Goal: Navigation & Orientation: Find specific page/section

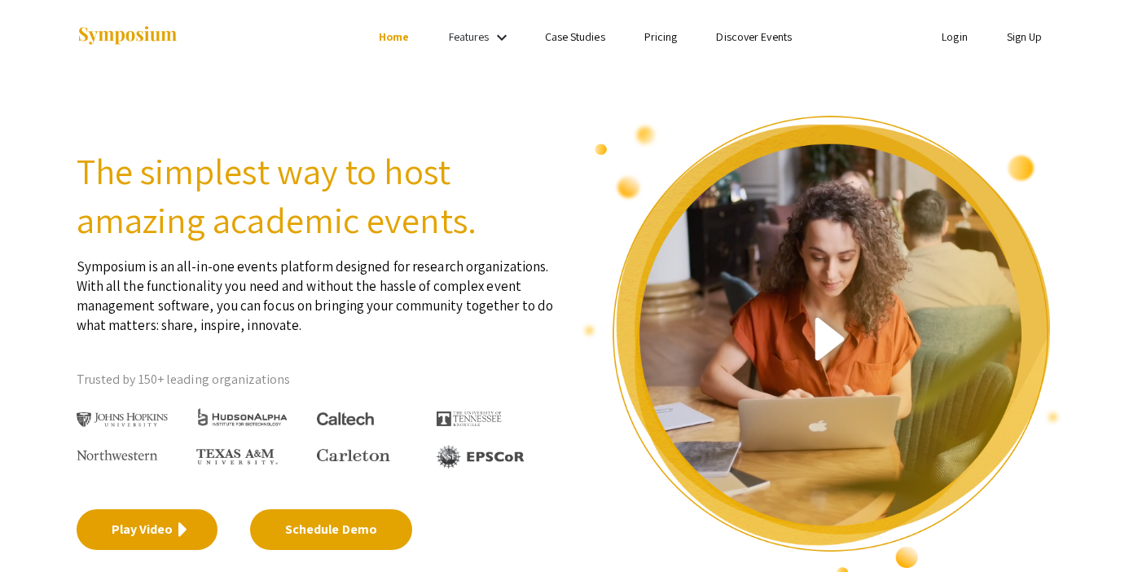
click at [126, 516] on link "Play Video" at bounding box center [147, 529] width 141 height 41
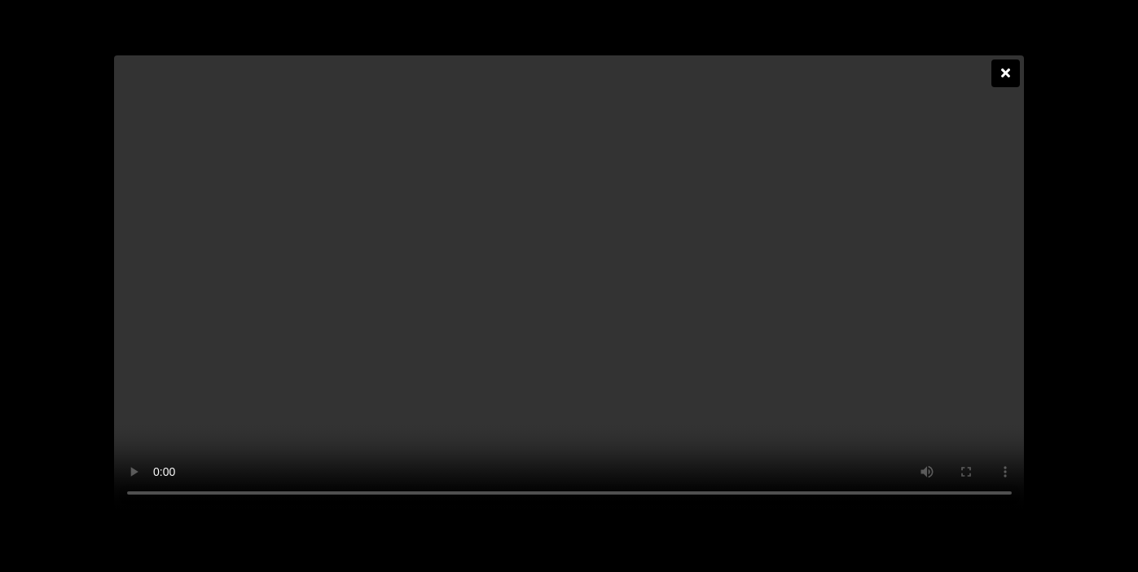
click at [999, 59] on div at bounding box center [1005, 73] width 29 height 28
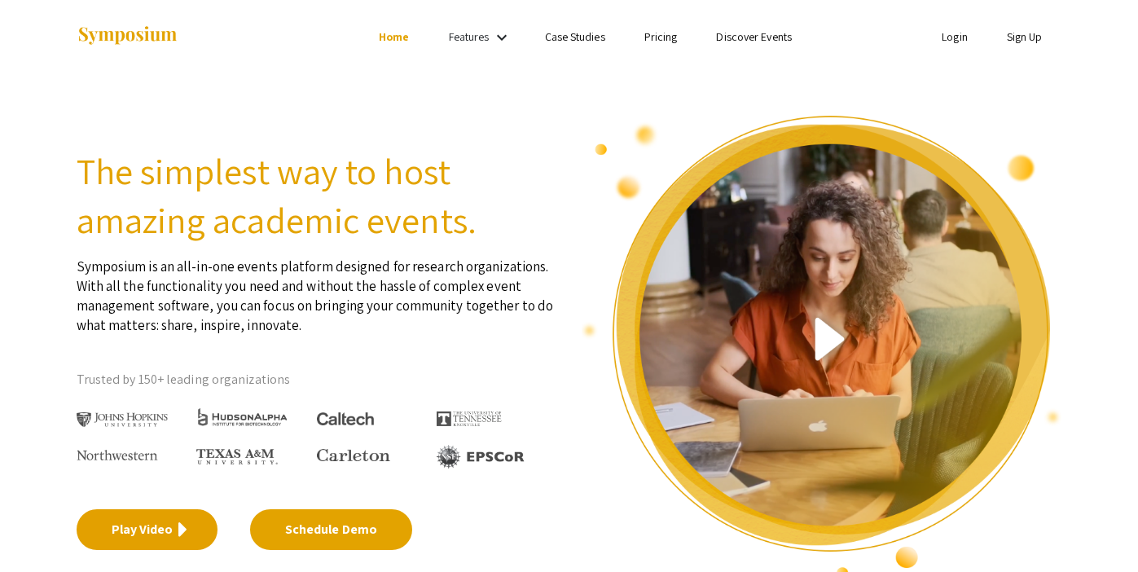
click at [130, 536] on link "Play Video" at bounding box center [147, 529] width 141 height 41
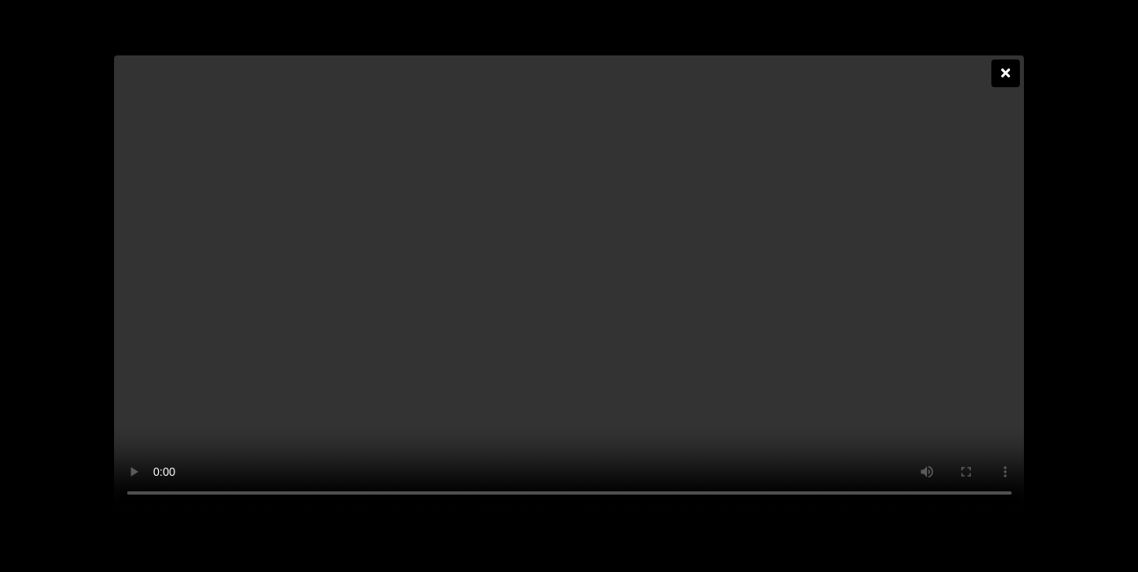
click at [1009, 66] on icon at bounding box center [1005, 72] width 9 height 13
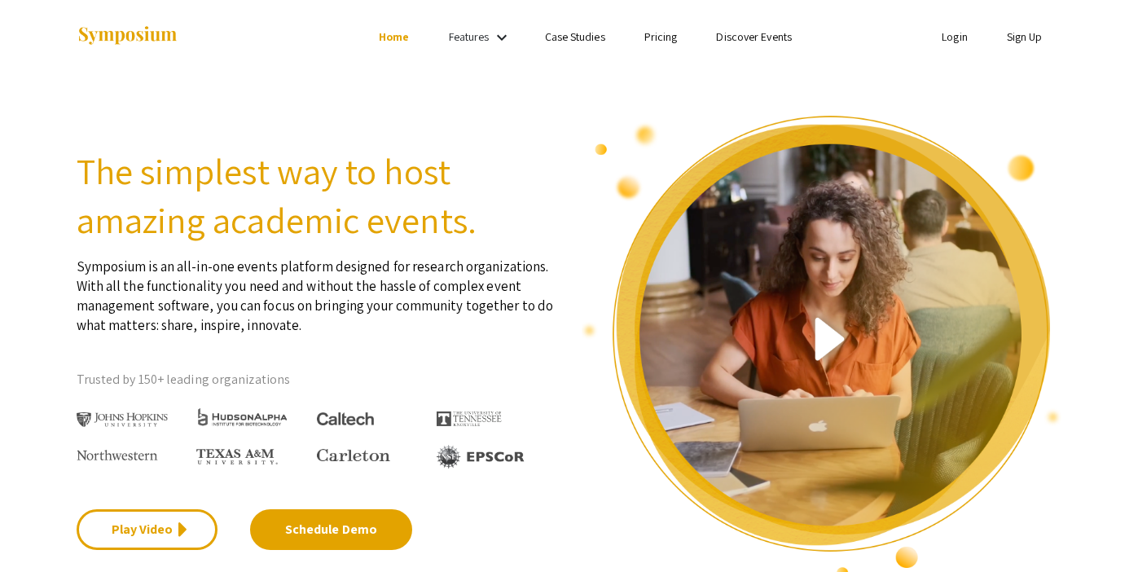
click at [465, 38] on link "Features" at bounding box center [469, 36] width 41 height 15
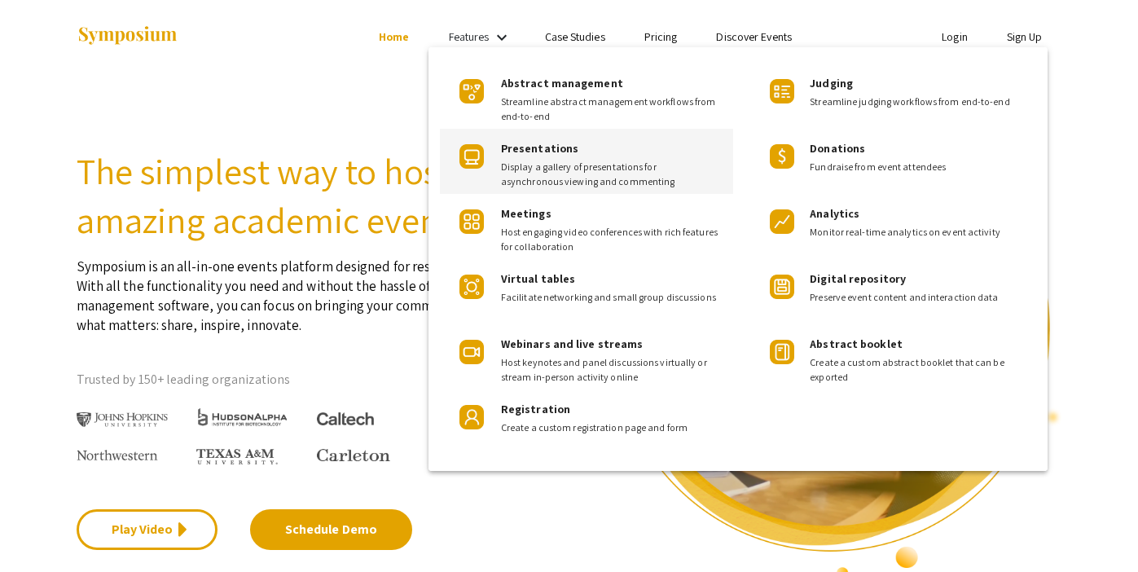
click at [527, 150] on span "Presentations" at bounding box center [539, 148] width 77 height 15
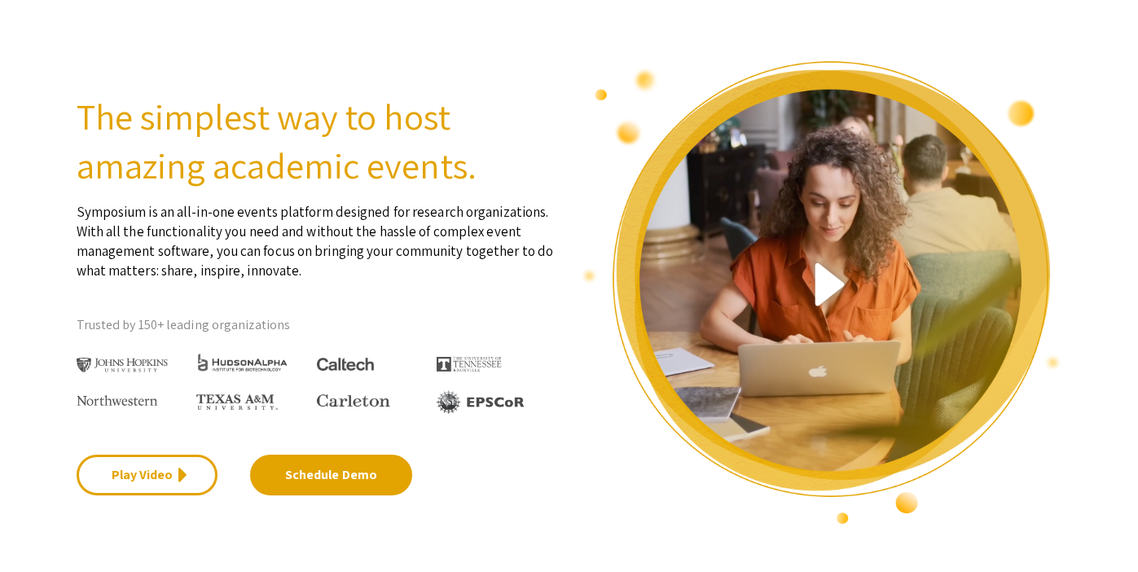
scroll to position [55, 0]
click at [354, 359] on img at bounding box center [345, 364] width 57 height 14
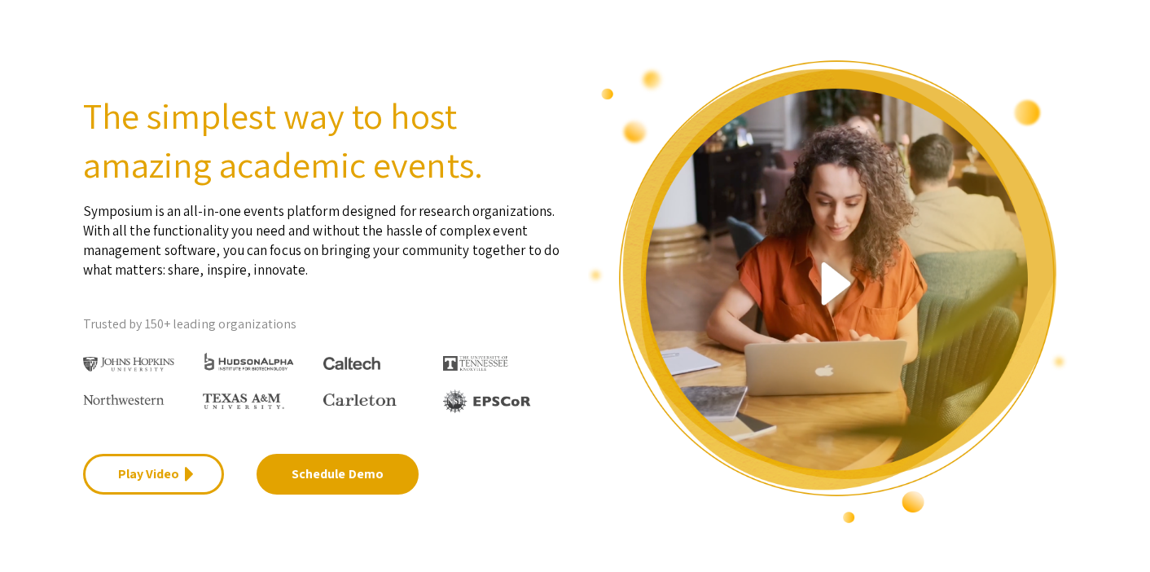
scroll to position [0, 0]
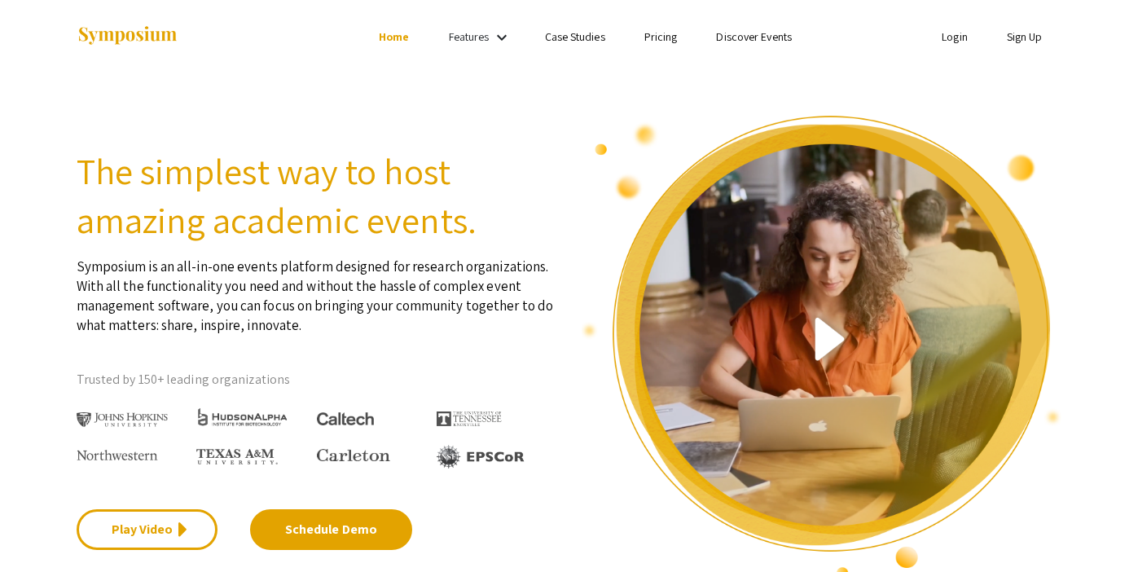
click at [952, 36] on link "Login" at bounding box center [955, 36] width 26 height 15
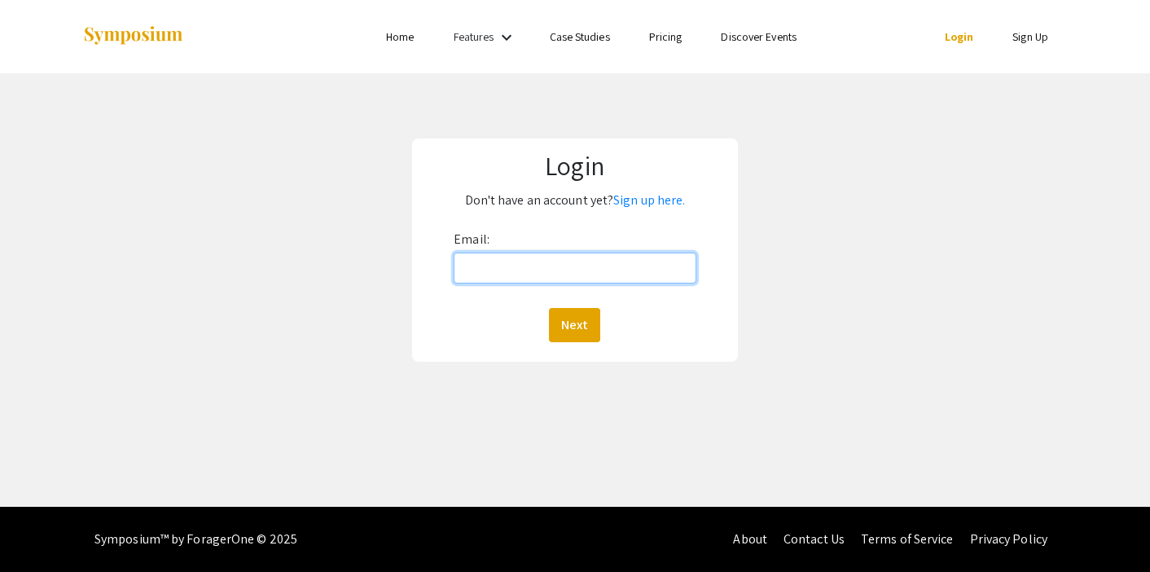
click at [553, 261] on input "Email:" at bounding box center [575, 268] width 242 height 31
